Goal: Transaction & Acquisition: Purchase product/service

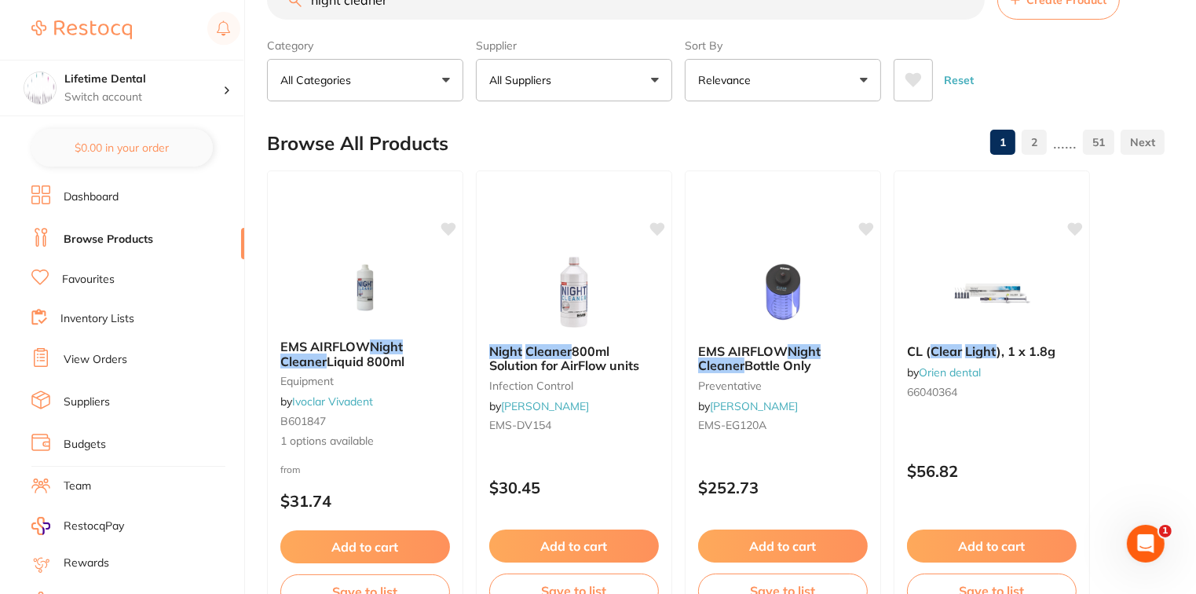
scroll to position [79, 0]
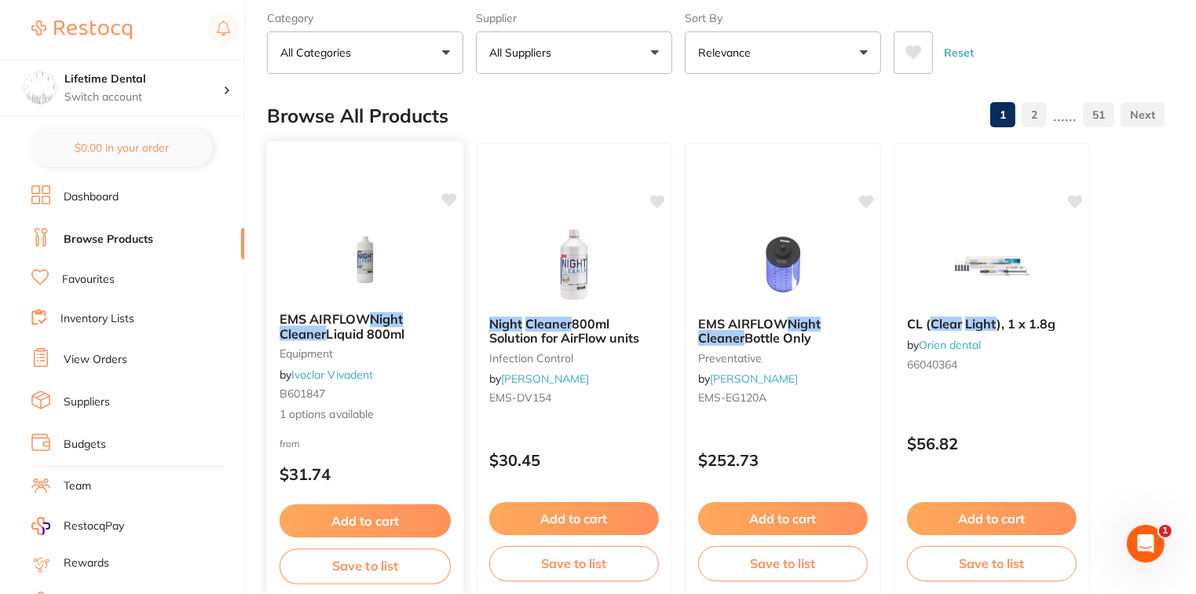
click at [327, 520] on button "Add to cart" at bounding box center [365, 521] width 171 height 34
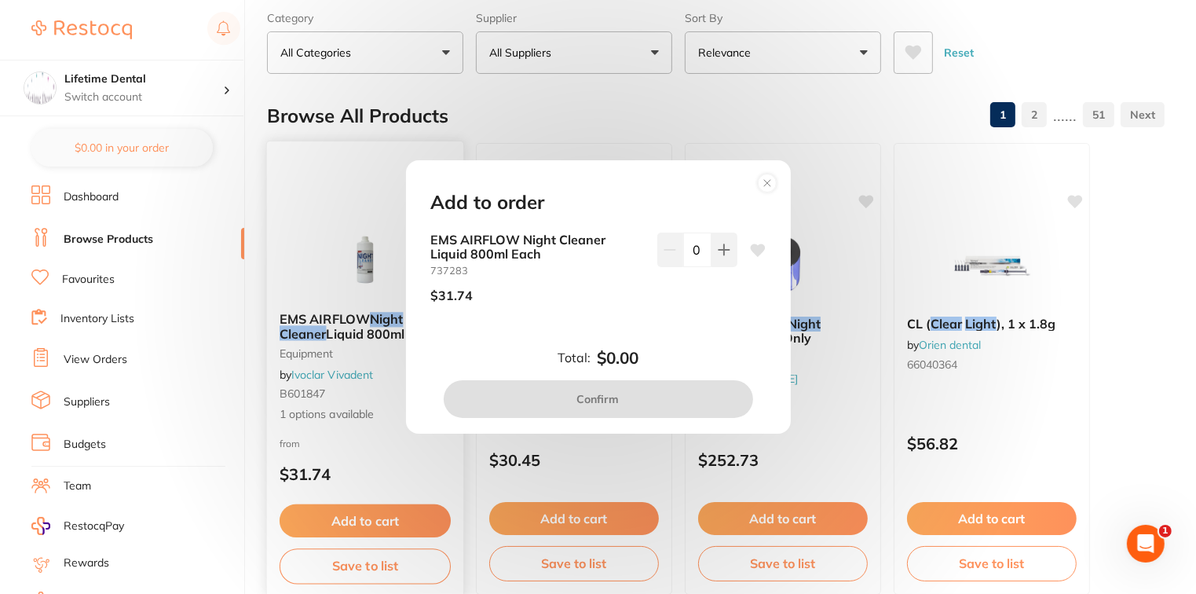
scroll to position [0, 0]
click at [719, 252] on icon at bounding box center [724, 249] width 13 height 13
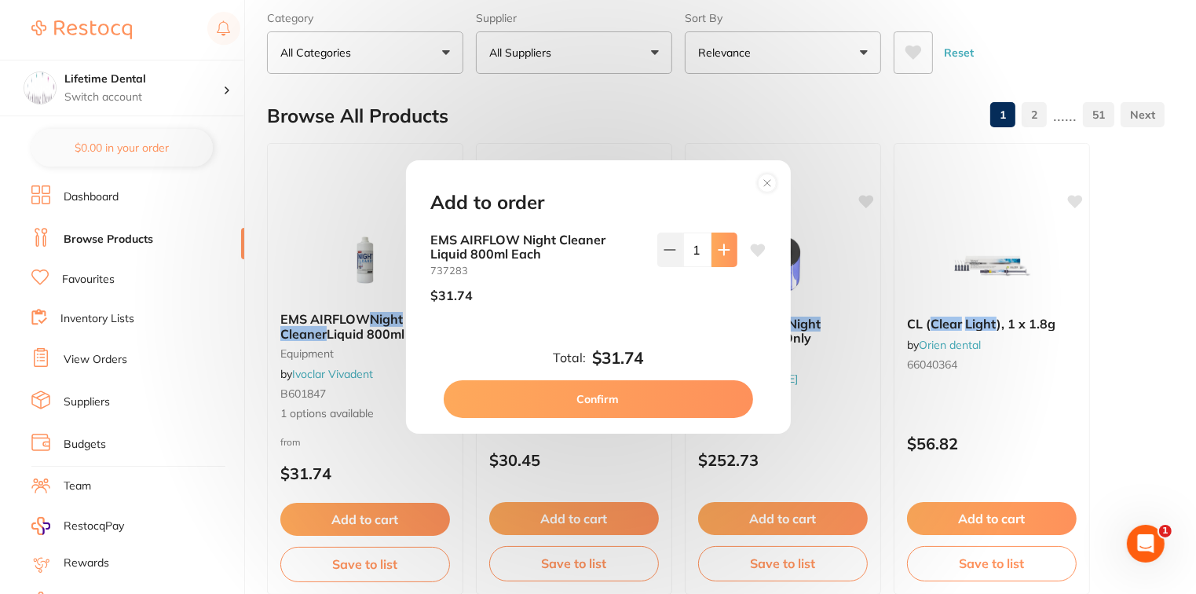
click at [719, 252] on icon at bounding box center [724, 249] width 13 height 13
type input "2"
click at [631, 404] on button "Confirm" at bounding box center [598, 399] width 309 height 38
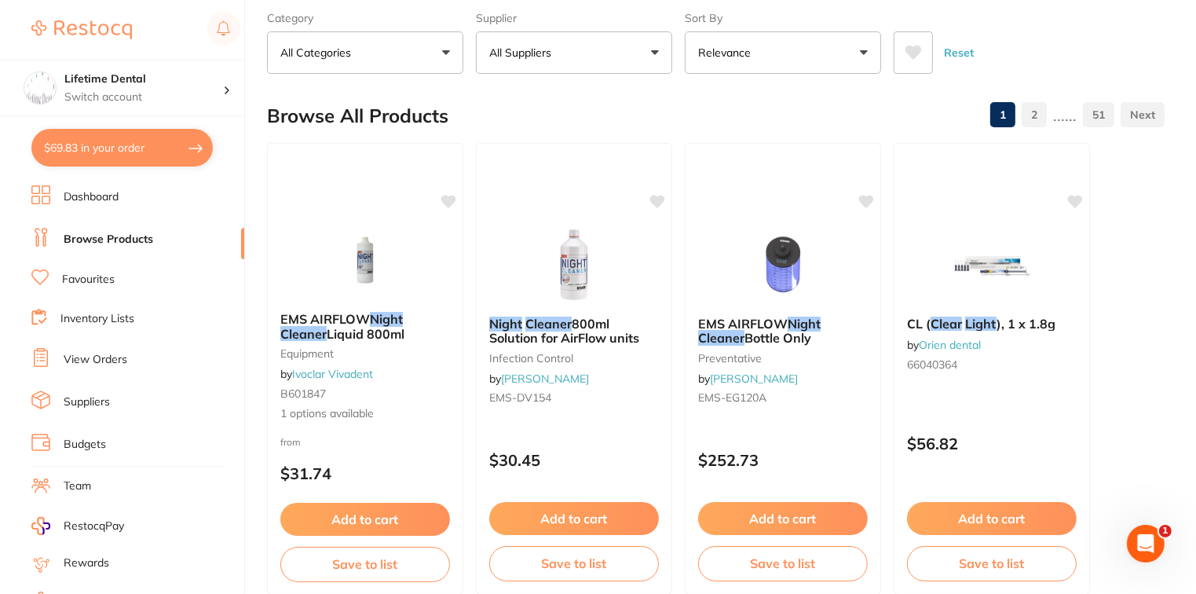
checkbox input "false"
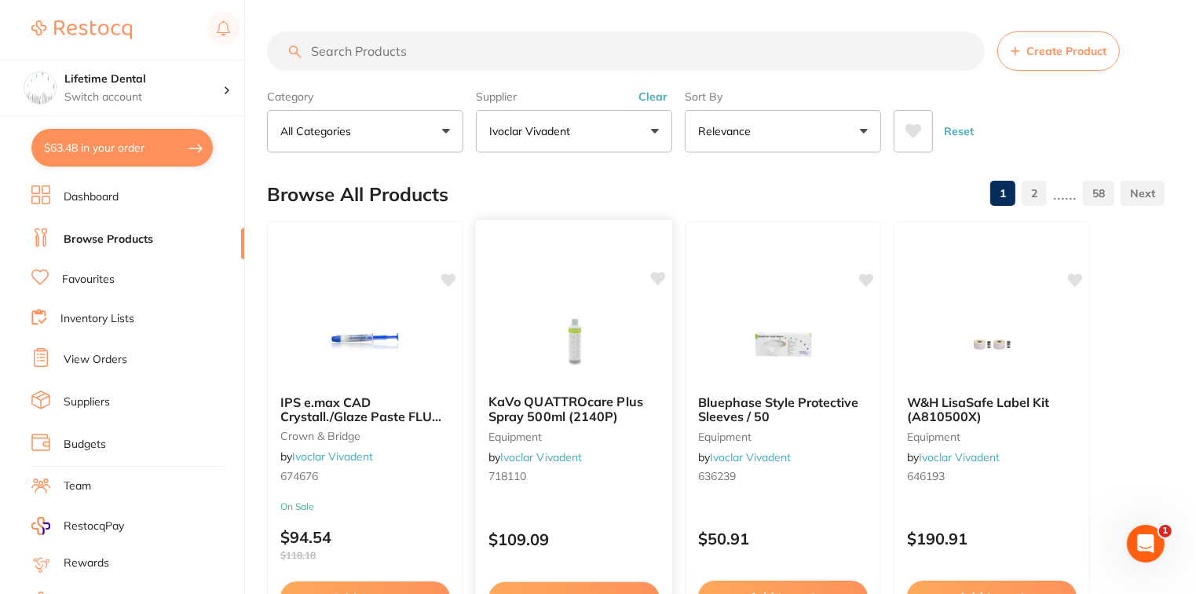
click at [514, 458] on link "Ivoclar Vivadent" at bounding box center [541, 457] width 82 height 14
click at [320, 49] on input "search" at bounding box center [626, 50] width 718 height 39
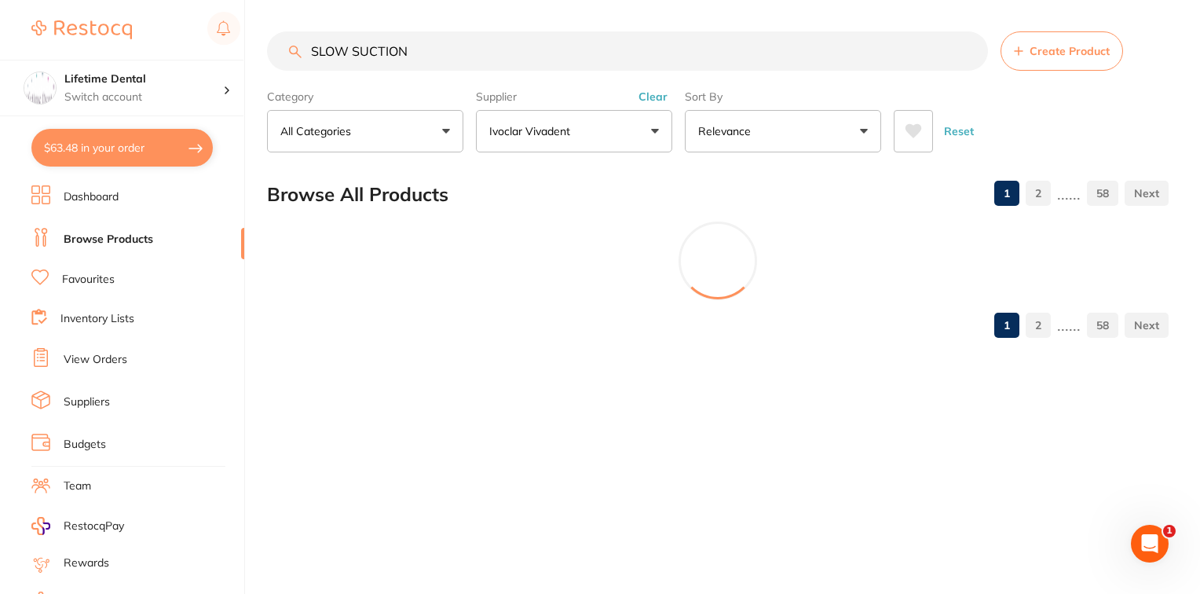
type input "SLOW SUCTION"
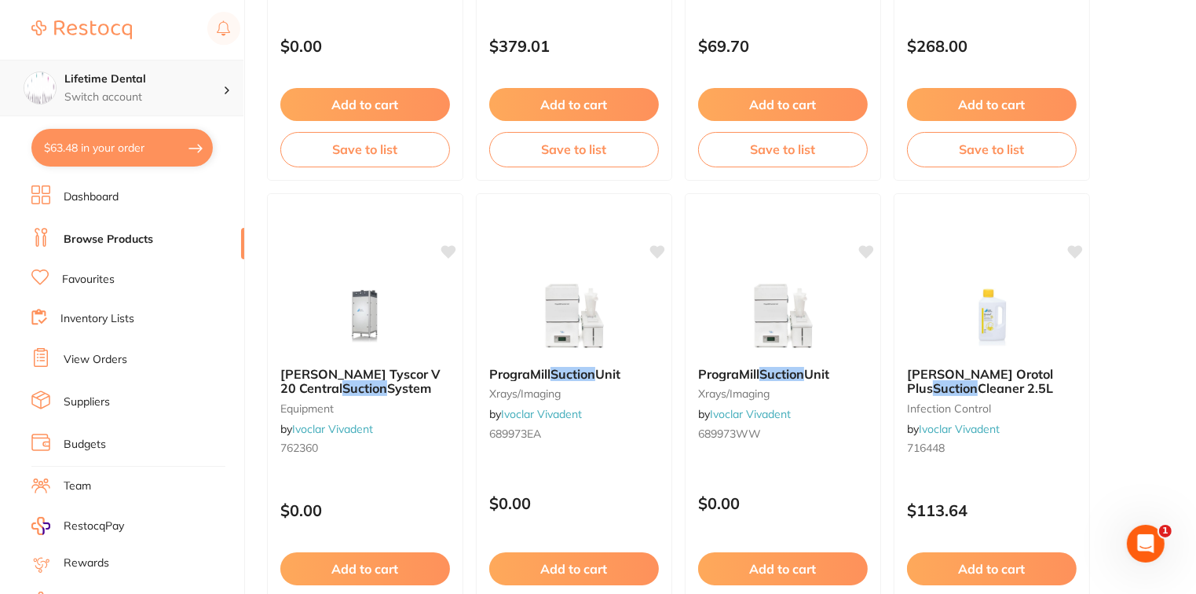
click at [123, 79] on h4 "Lifetime Dental" at bounding box center [143, 79] width 159 height 16
